Goal: Task Accomplishment & Management: Use online tool/utility

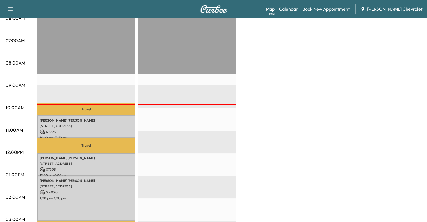
scroll to position [121, 0]
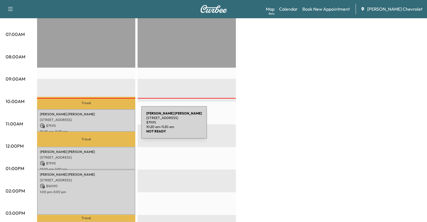
click at [99, 125] on p "$ 79.95" at bounding box center [86, 125] width 93 height 5
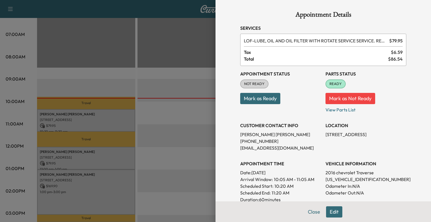
click at [246, 99] on button "Mark as Ready" at bounding box center [260, 98] width 40 height 11
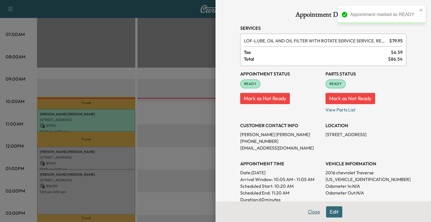
click at [304, 209] on button "Close" at bounding box center [314, 211] width 20 height 11
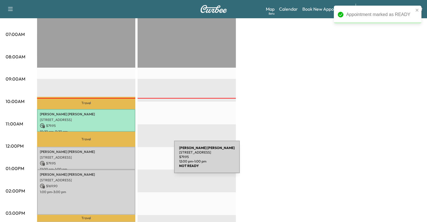
click at [132, 161] on p "$ 79.95" at bounding box center [86, 163] width 93 height 5
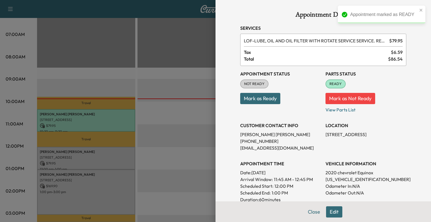
click at [264, 96] on button "Mark as Ready" at bounding box center [260, 98] width 40 height 11
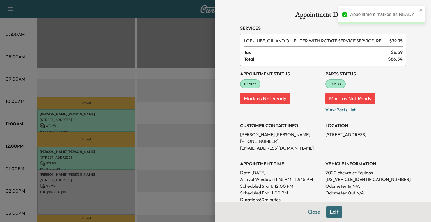
click at [309, 211] on button "Close" at bounding box center [314, 211] width 20 height 11
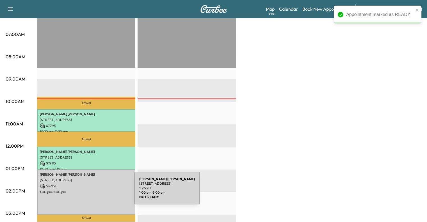
click at [92, 191] on p "1:00 pm - 3:00 pm" at bounding box center [86, 192] width 93 height 4
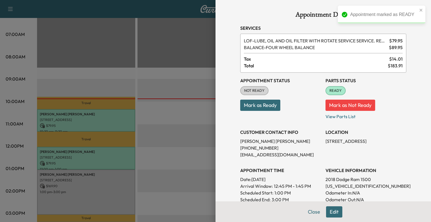
click at [255, 109] on button "Mark as Ready" at bounding box center [260, 105] width 40 height 11
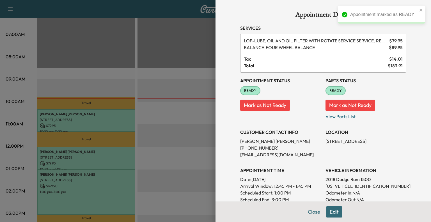
click at [307, 207] on button "Close" at bounding box center [314, 211] width 20 height 11
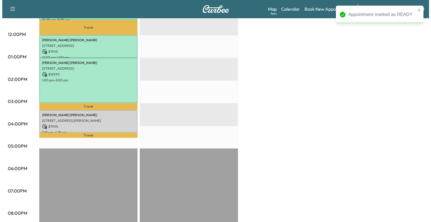
scroll to position [234, 0]
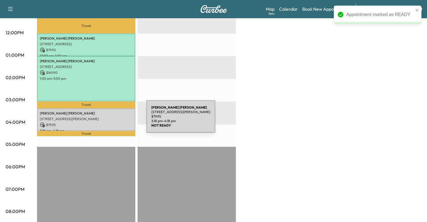
click at [104, 122] on p "$ 79.95" at bounding box center [86, 124] width 93 height 5
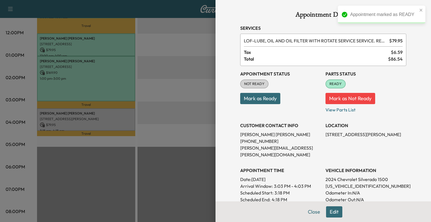
click at [258, 96] on button "Mark as Ready" at bounding box center [260, 98] width 40 height 11
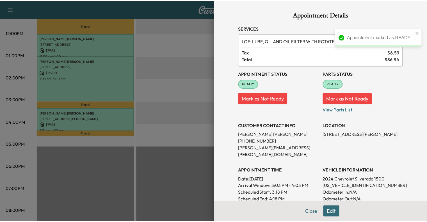
scroll to position [26, 0]
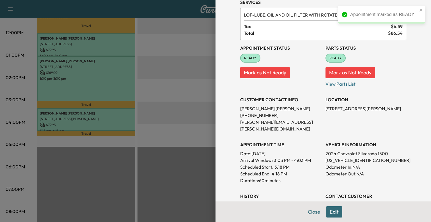
click at [309, 209] on button "Close" at bounding box center [314, 211] width 20 height 11
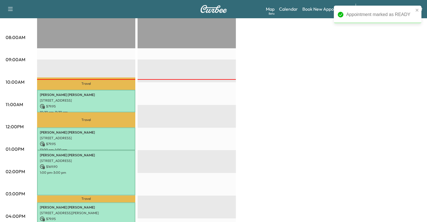
scroll to position [140, 0]
